Goal: Information Seeking & Learning: Learn about a topic

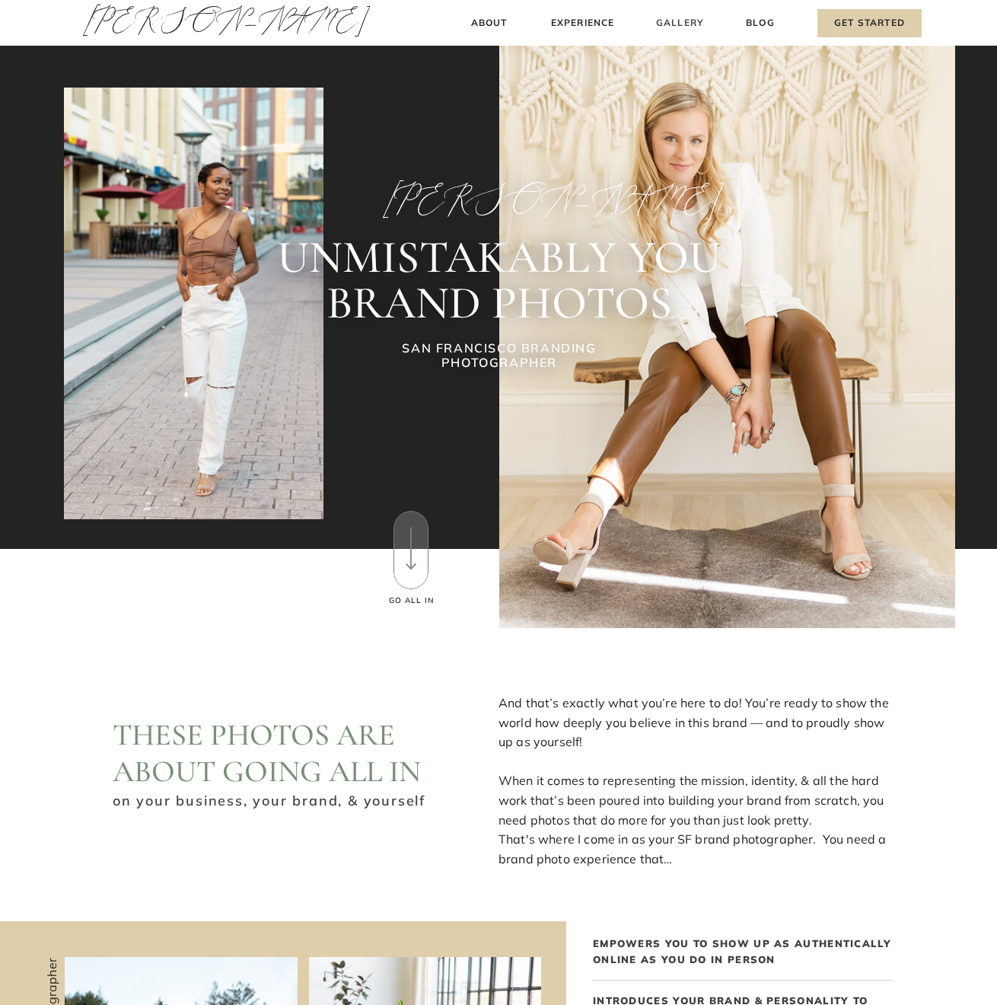
click at [685, 18] on h3 "Gallery" at bounding box center [680, 23] width 51 height 16
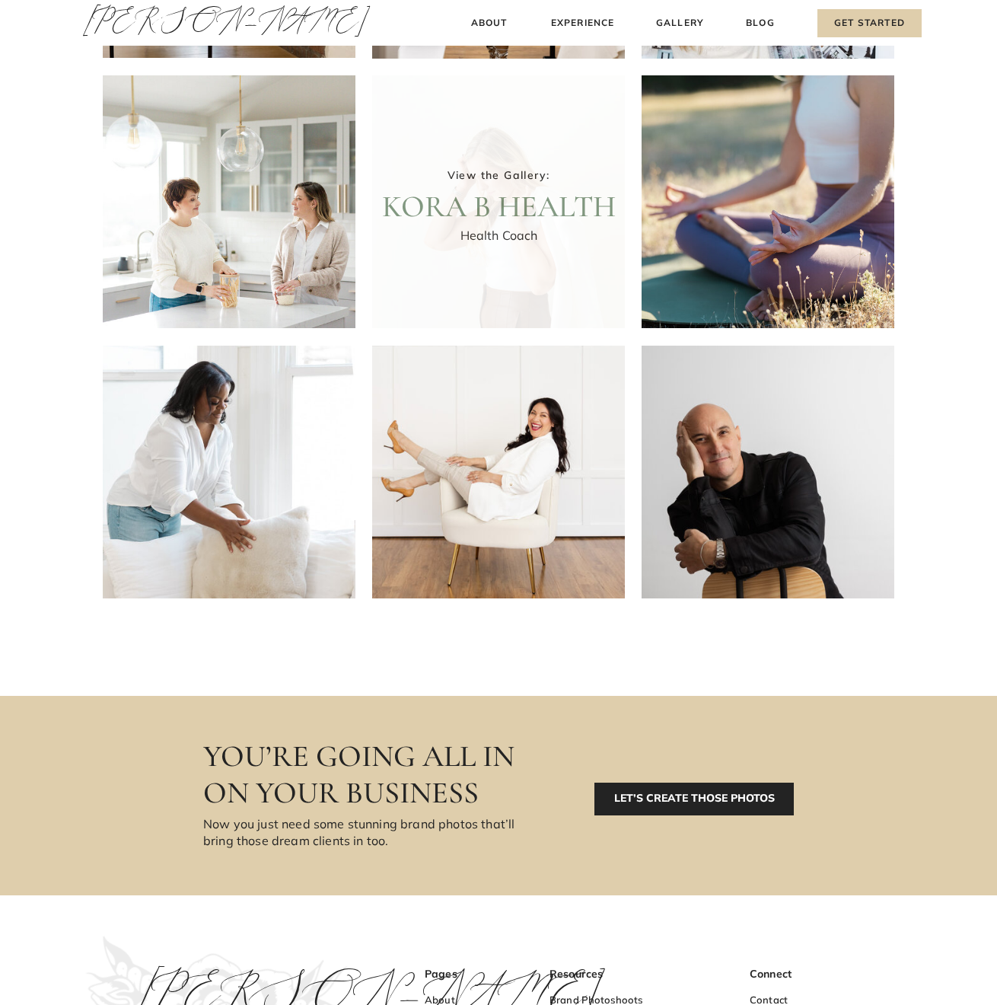
scroll to position [512, 0]
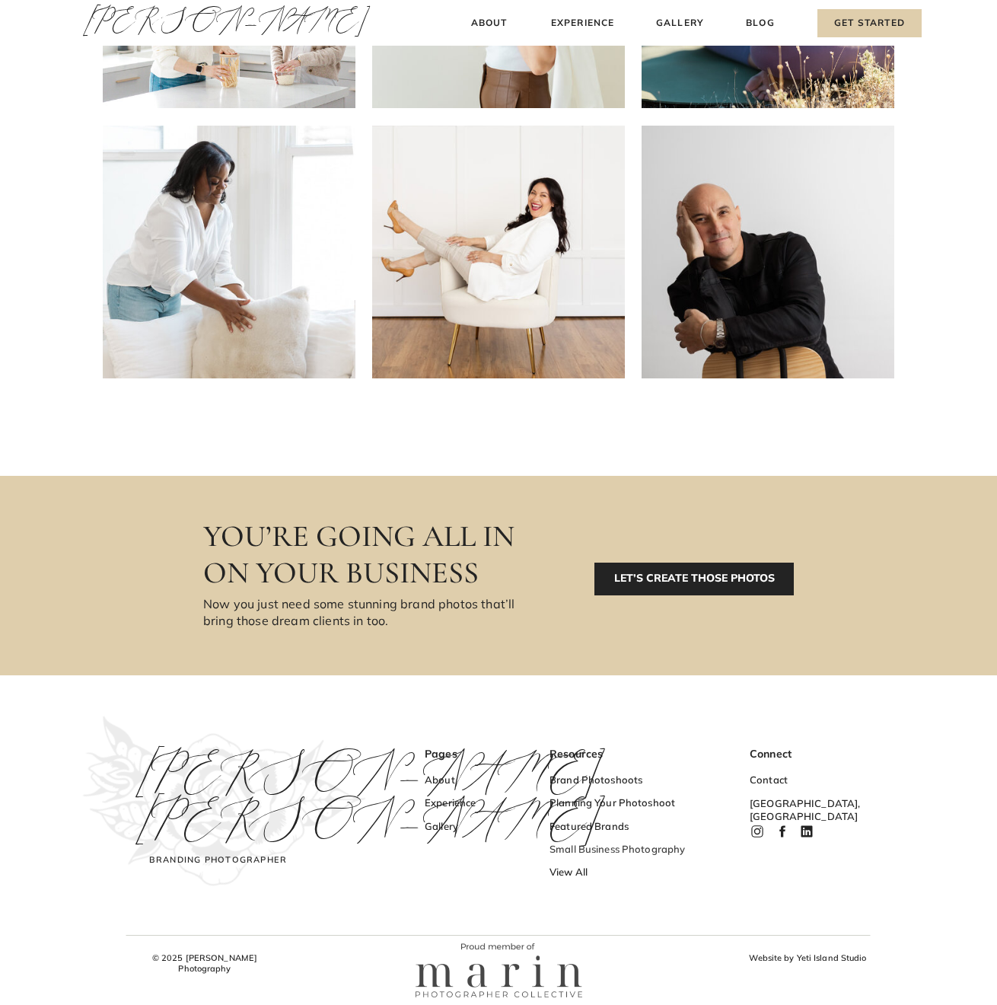
click at [612, 851] on h3 "Small Business Photography" at bounding box center [624, 851] width 148 height 16
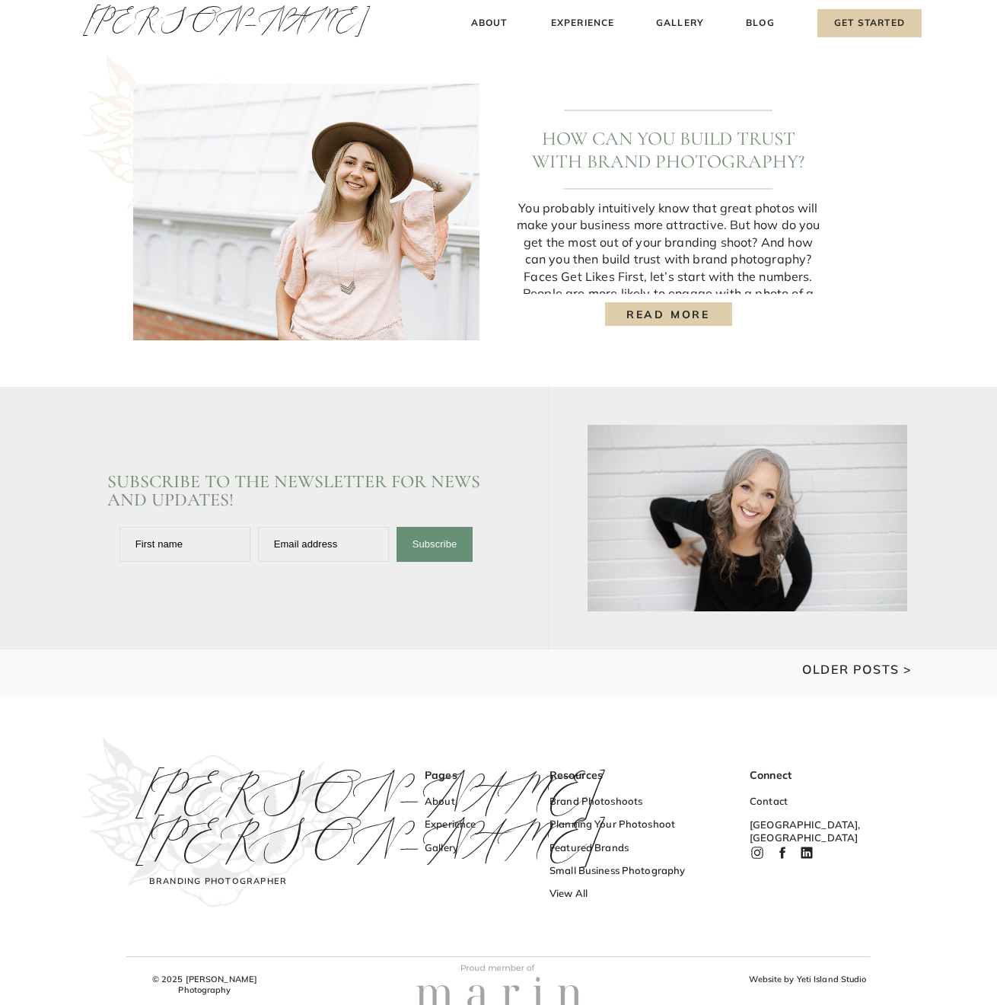
scroll to position [1872, 0]
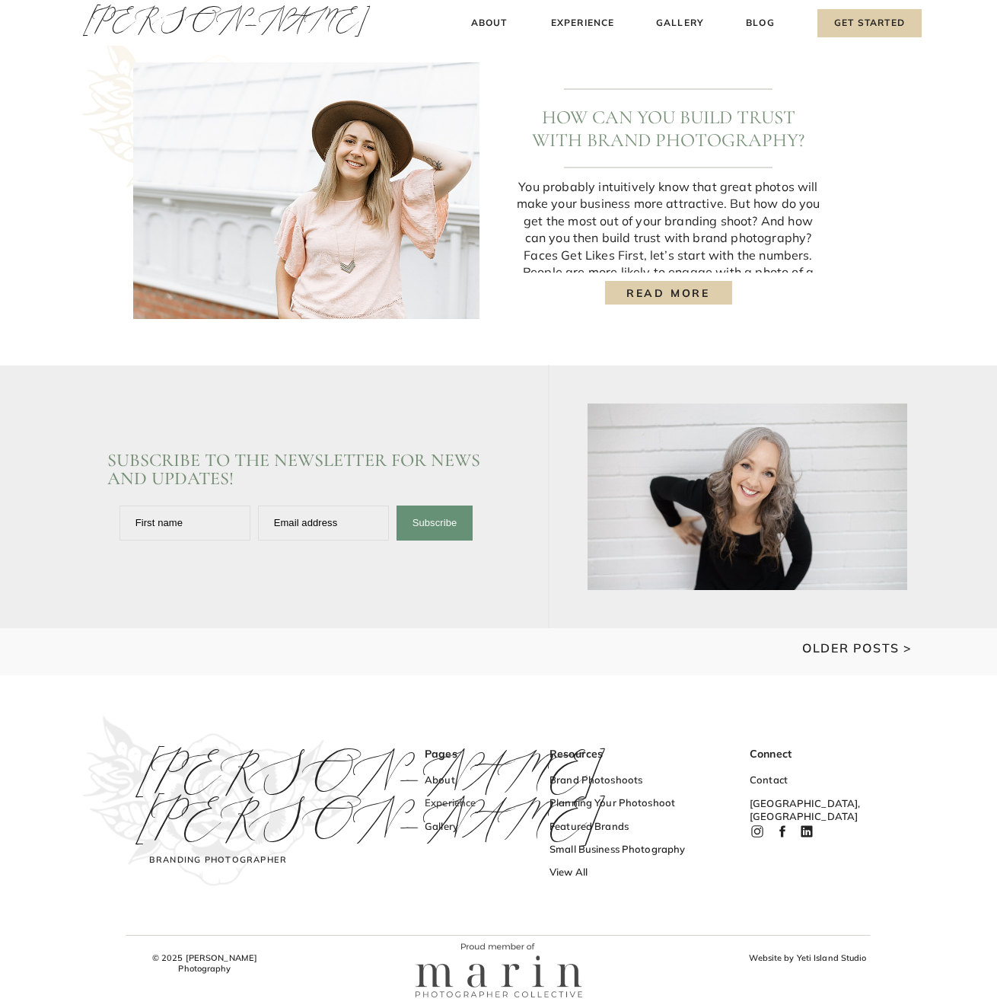
click at [451, 805] on h3 "Experience" at bounding box center [470, 804] width 91 height 16
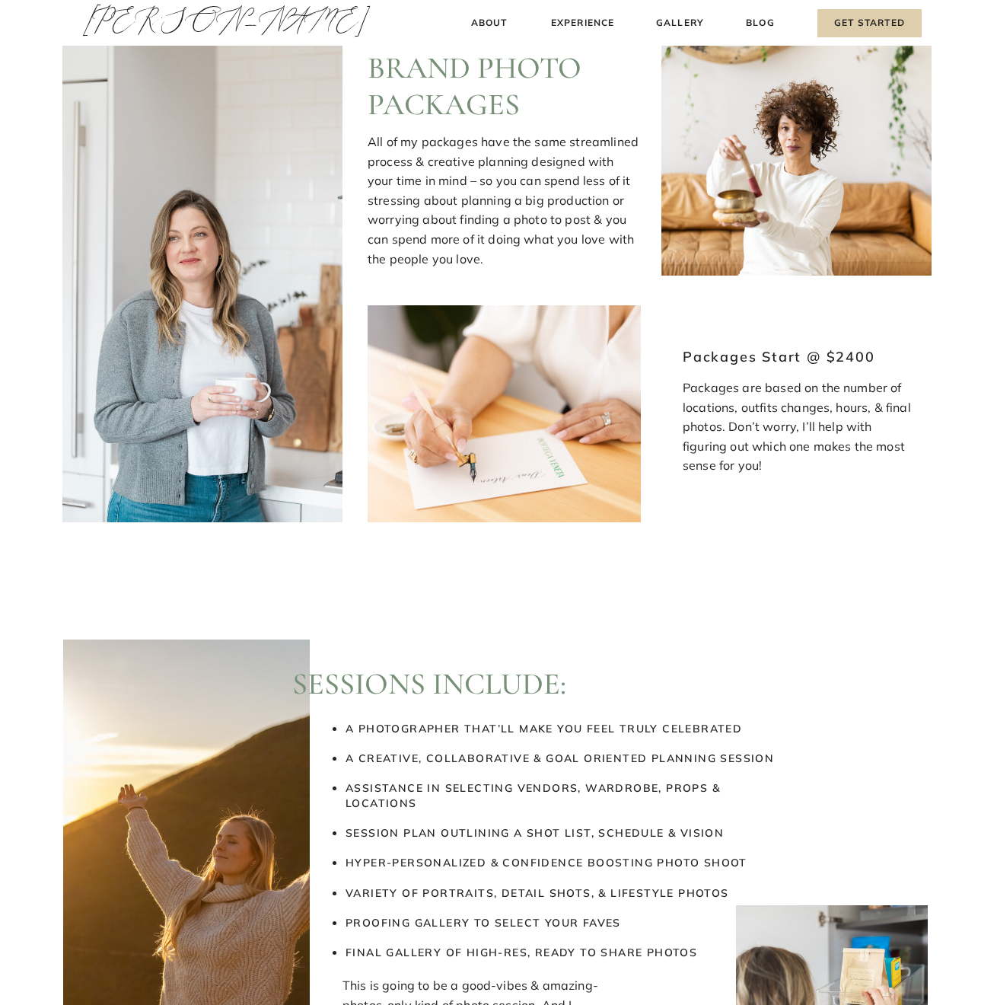
scroll to position [1389, 0]
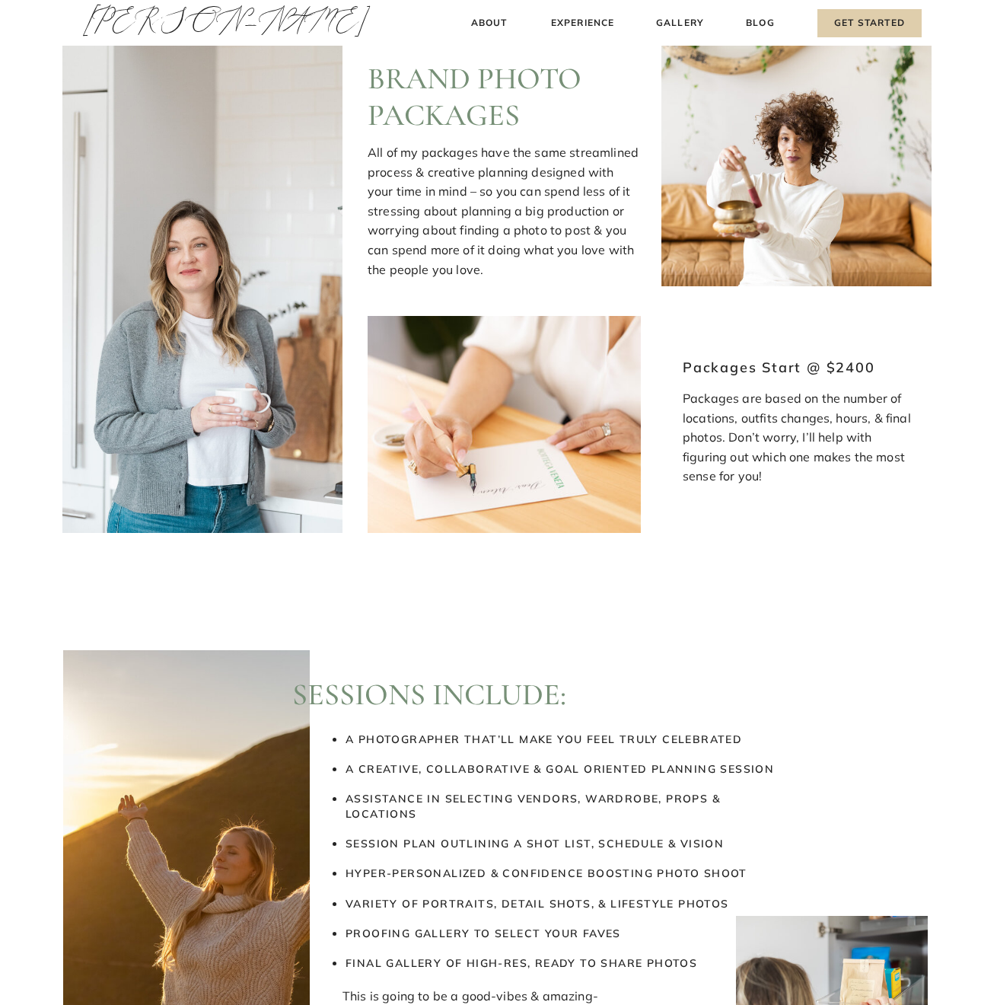
click at [768, 369] on h3 "Packages Start @ $2400" at bounding box center [797, 369] width 228 height 25
click at [838, 368] on h3 "Packages Start @ $2400" at bounding box center [797, 369] width 228 height 25
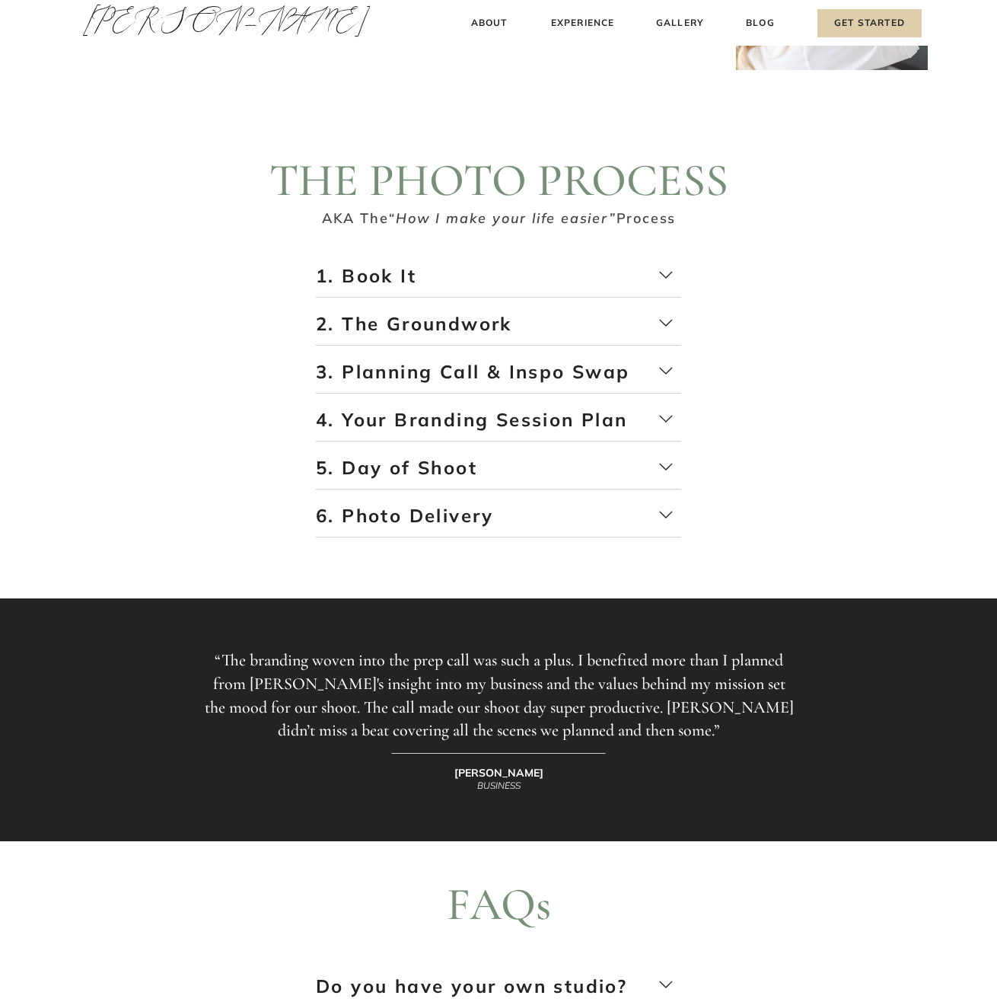
scroll to position [2483, 0]
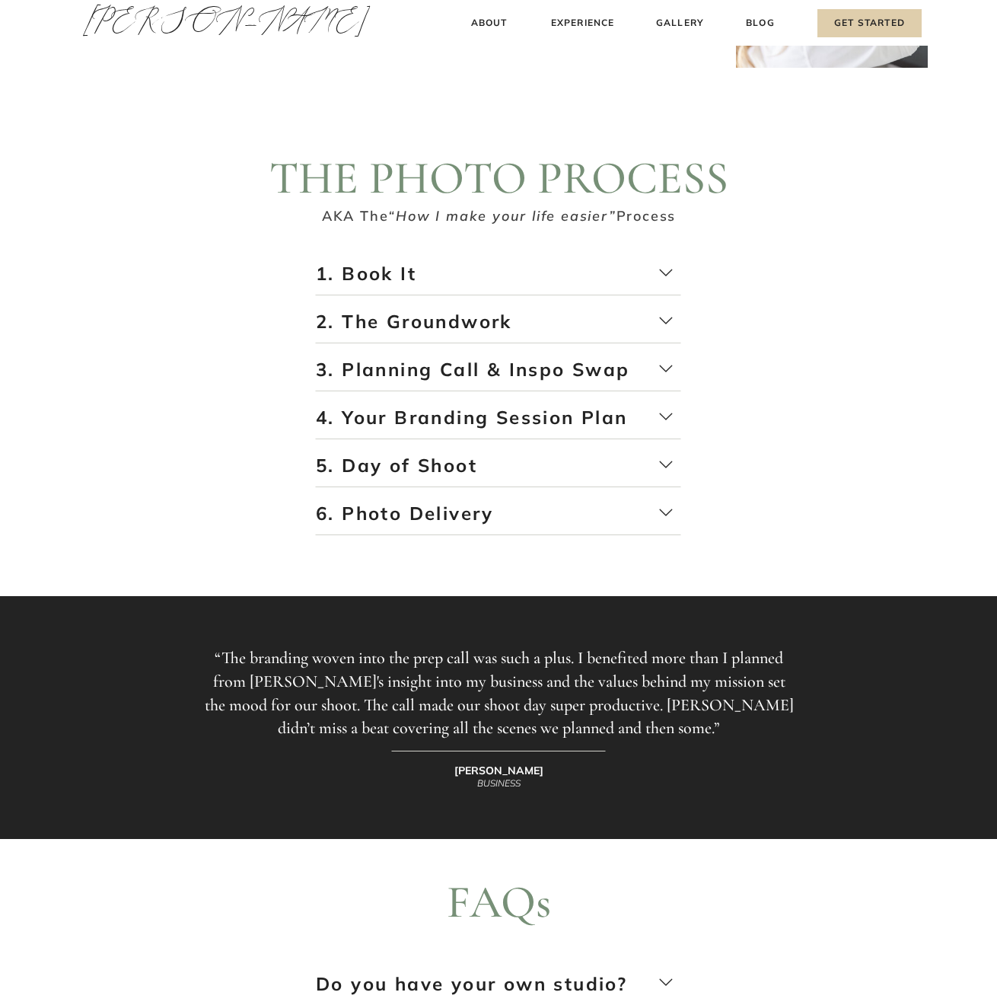
click at [471, 419] on p "4. Your Branding Session Plan" at bounding box center [498, 422] width 365 height 35
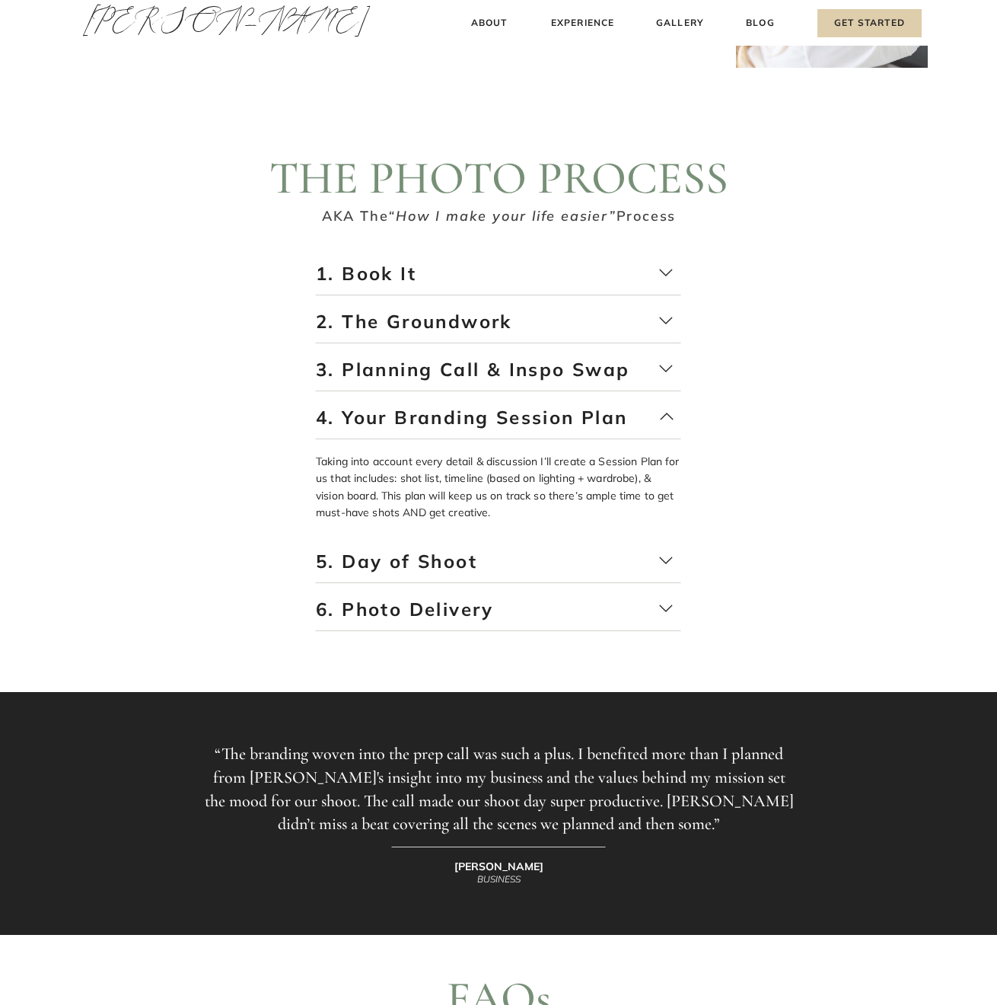
click at [450, 558] on p "5. Day of Shoot" at bounding box center [498, 566] width 365 height 35
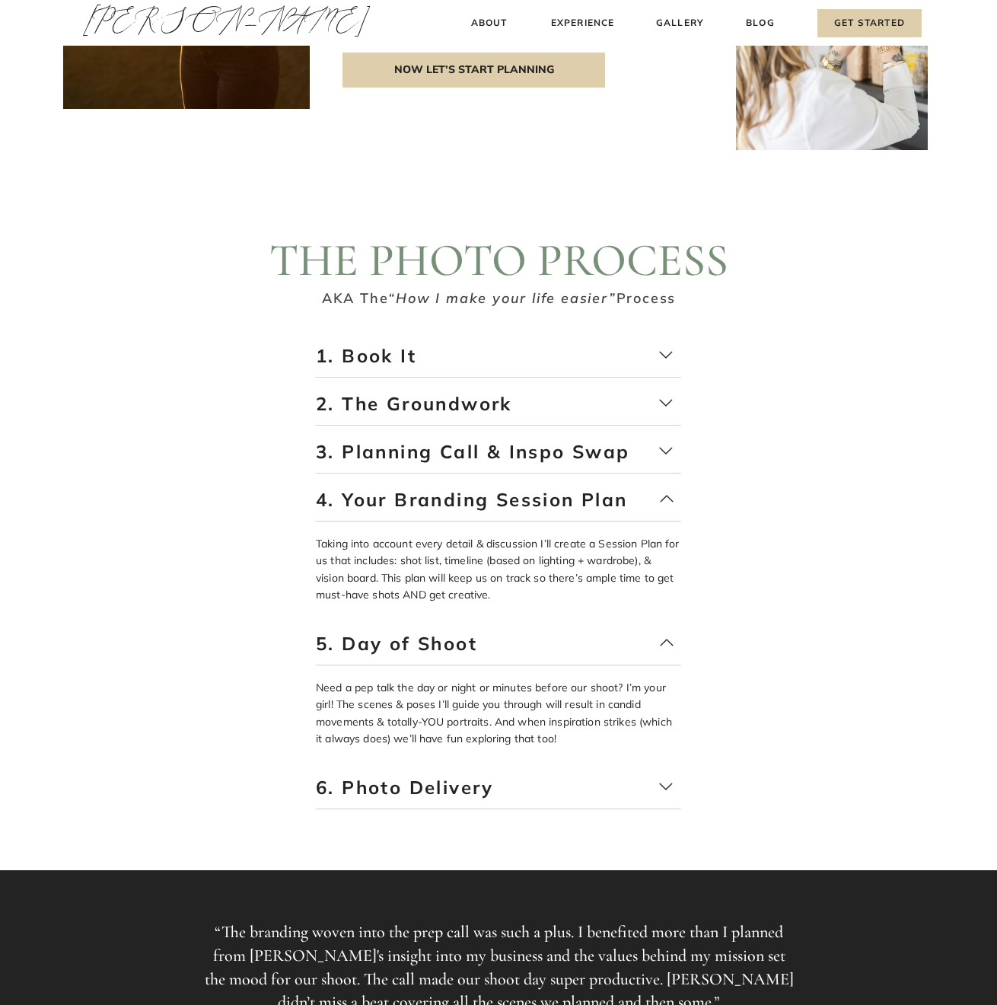
scroll to position [2389, 0]
